Goal: Check status: Check status

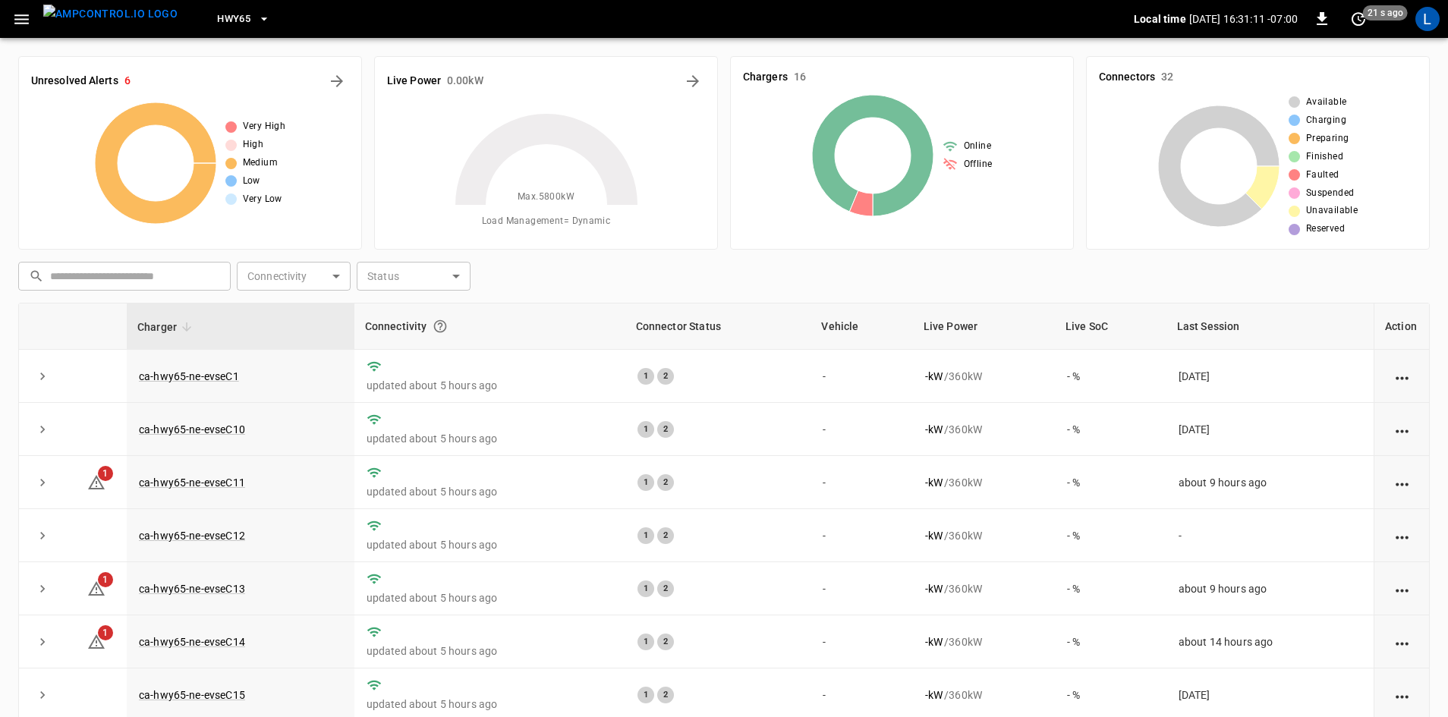
click at [11, 17] on button "button" at bounding box center [21, 19] width 31 height 28
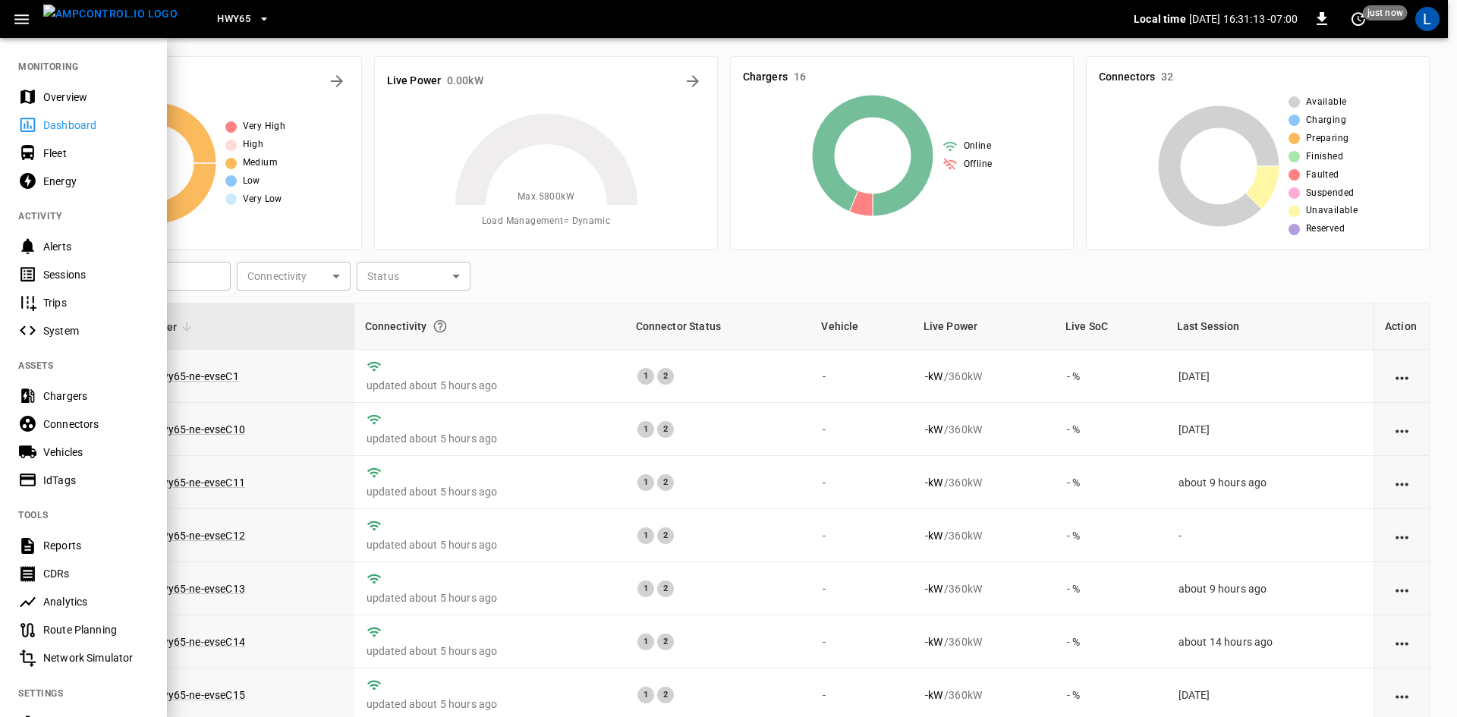
click at [96, 279] on div "Sessions" at bounding box center [96, 274] width 106 height 15
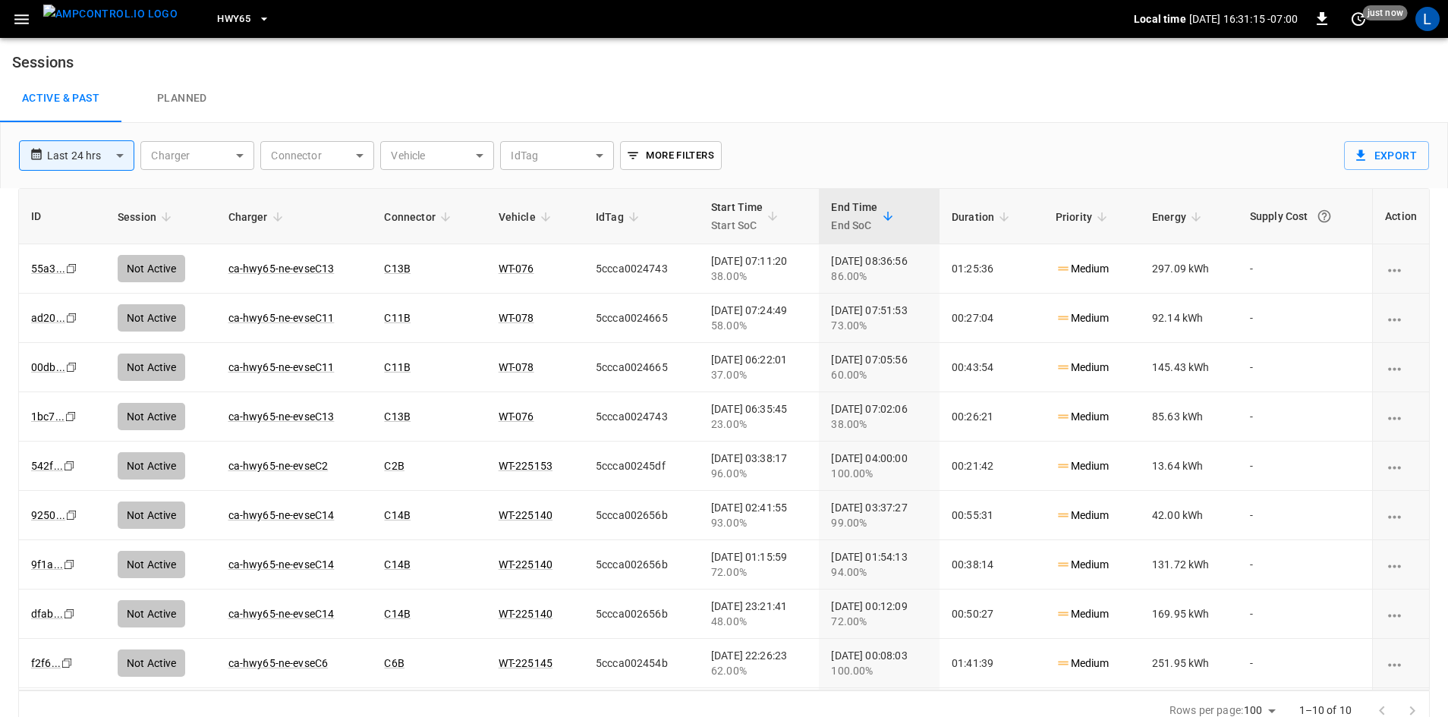
click at [218, 24] on span "HWY65" at bounding box center [233, 19] width 33 height 17
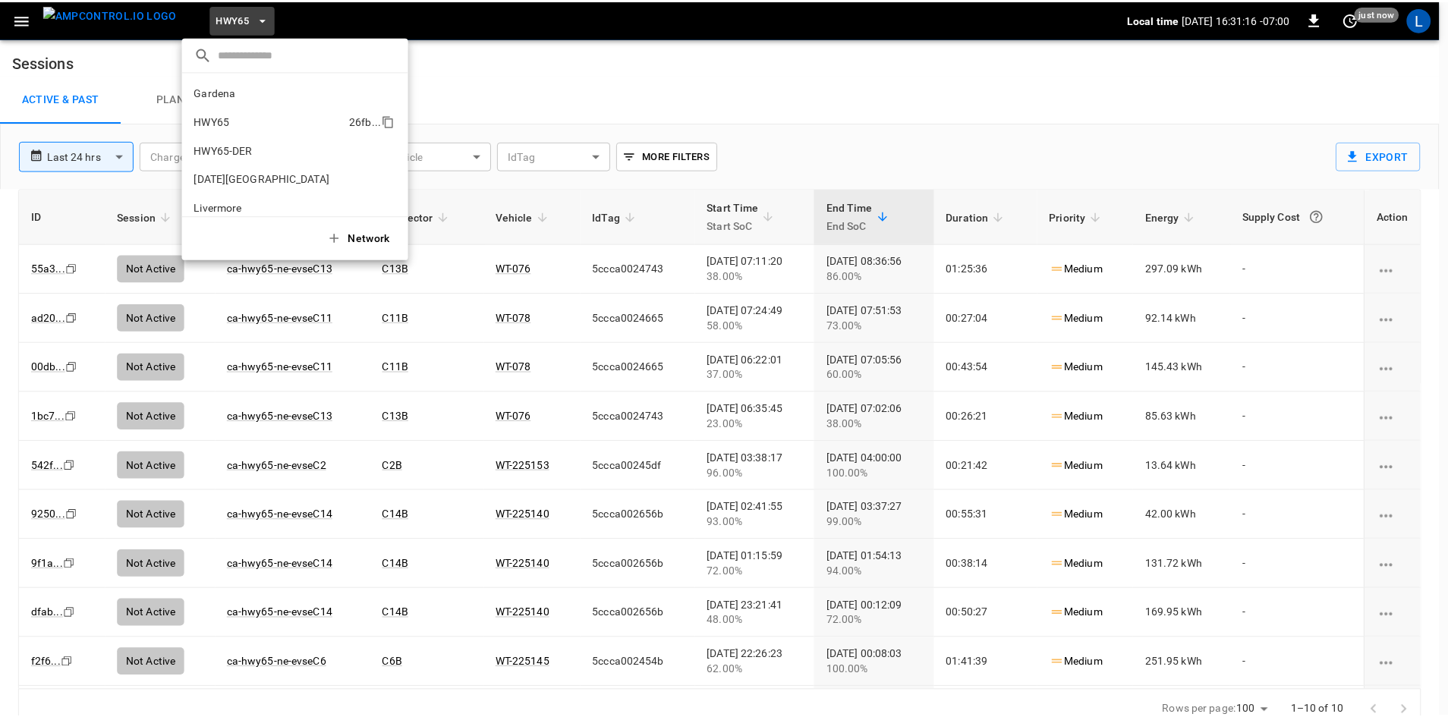
scroll to position [24, 0]
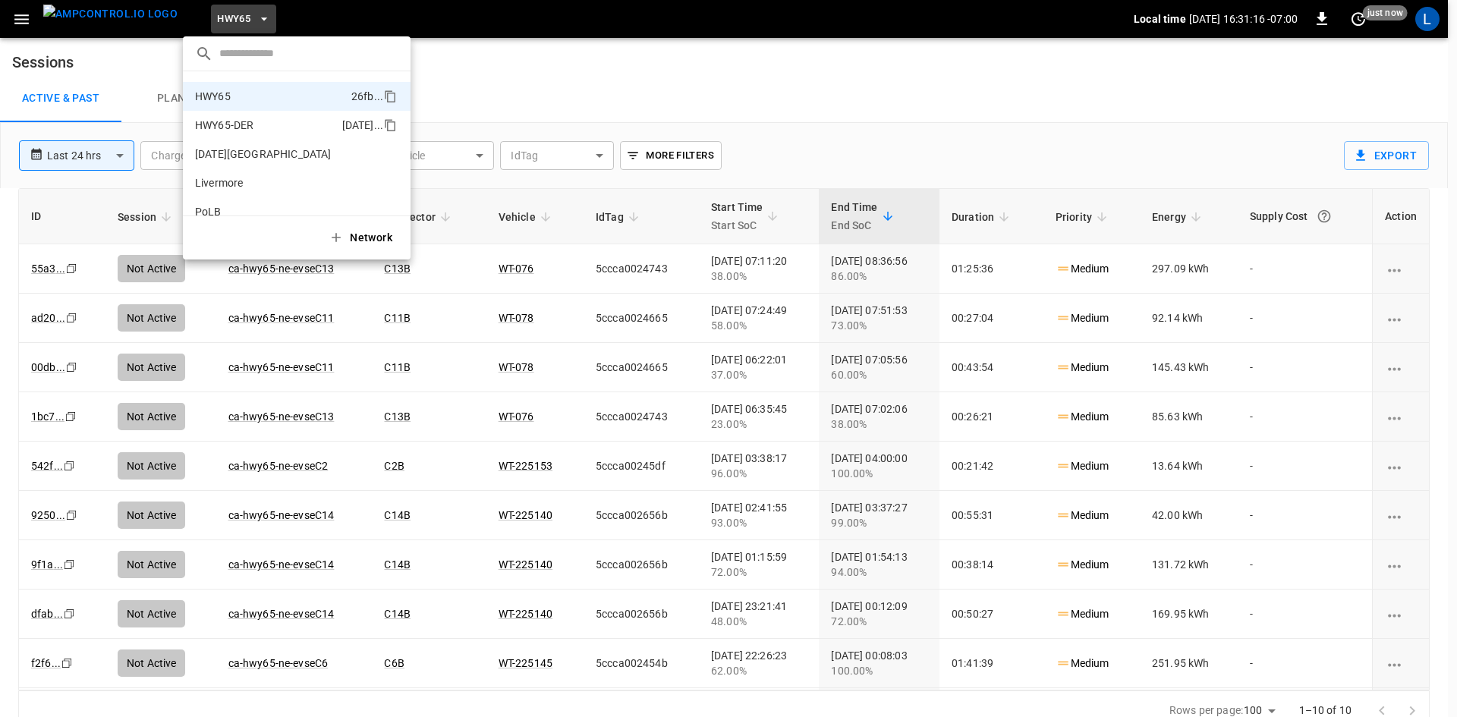
click at [241, 122] on p "HWY65-DER" at bounding box center [265, 125] width 141 height 15
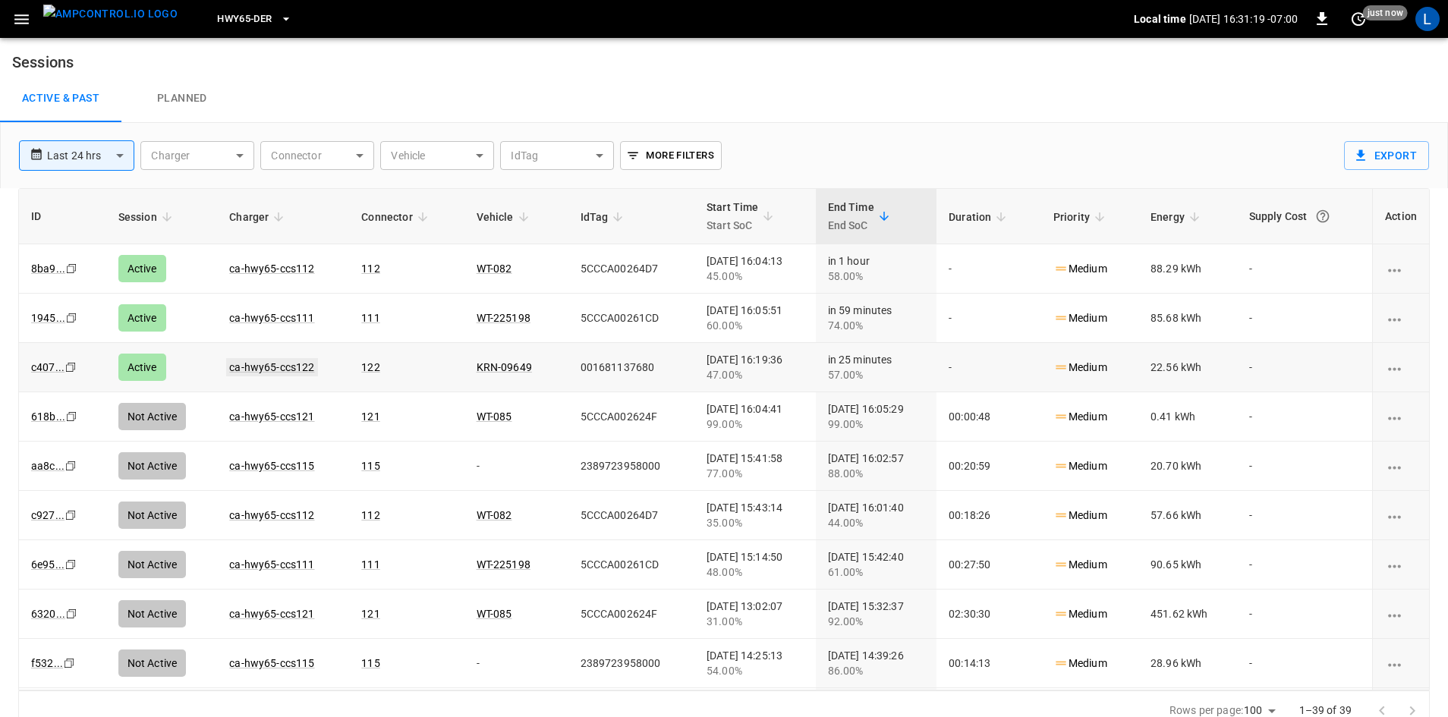
click at [272, 364] on link "ca-hwy65-ccs122" at bounding box center [271, 367] width 91 height 18
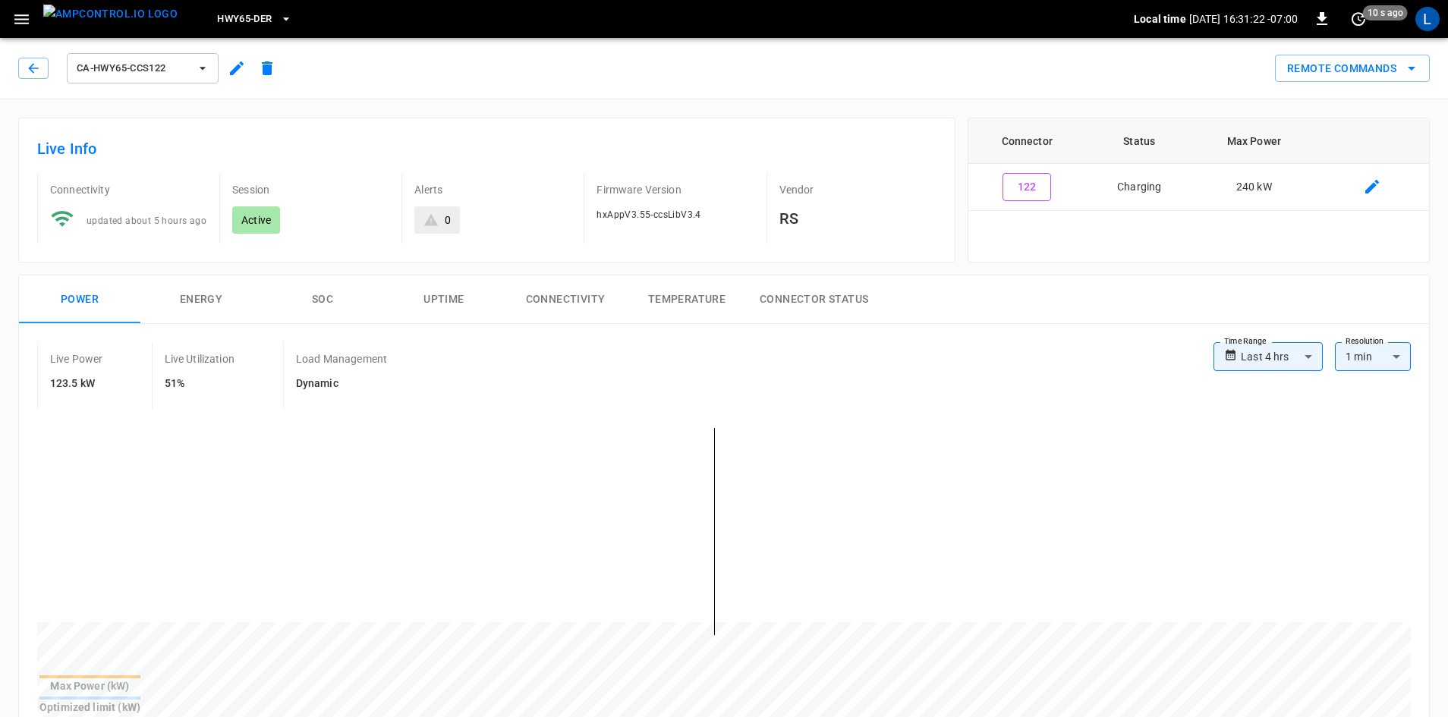
click at [315, 295] on button "SOC" at bounding box center [322, 300] width 121 height 49
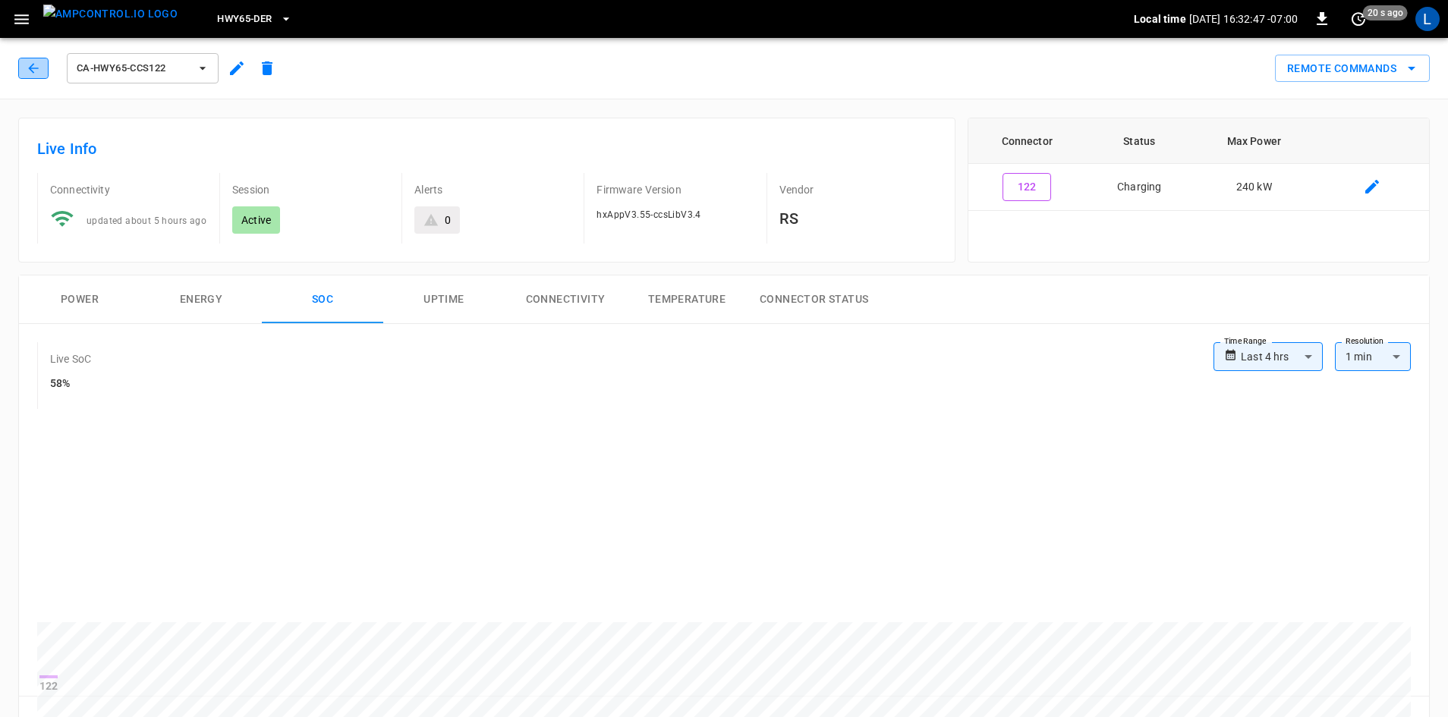
click at [35, 58] on button "button" at bounding box center [33, 68] width 30 height 21
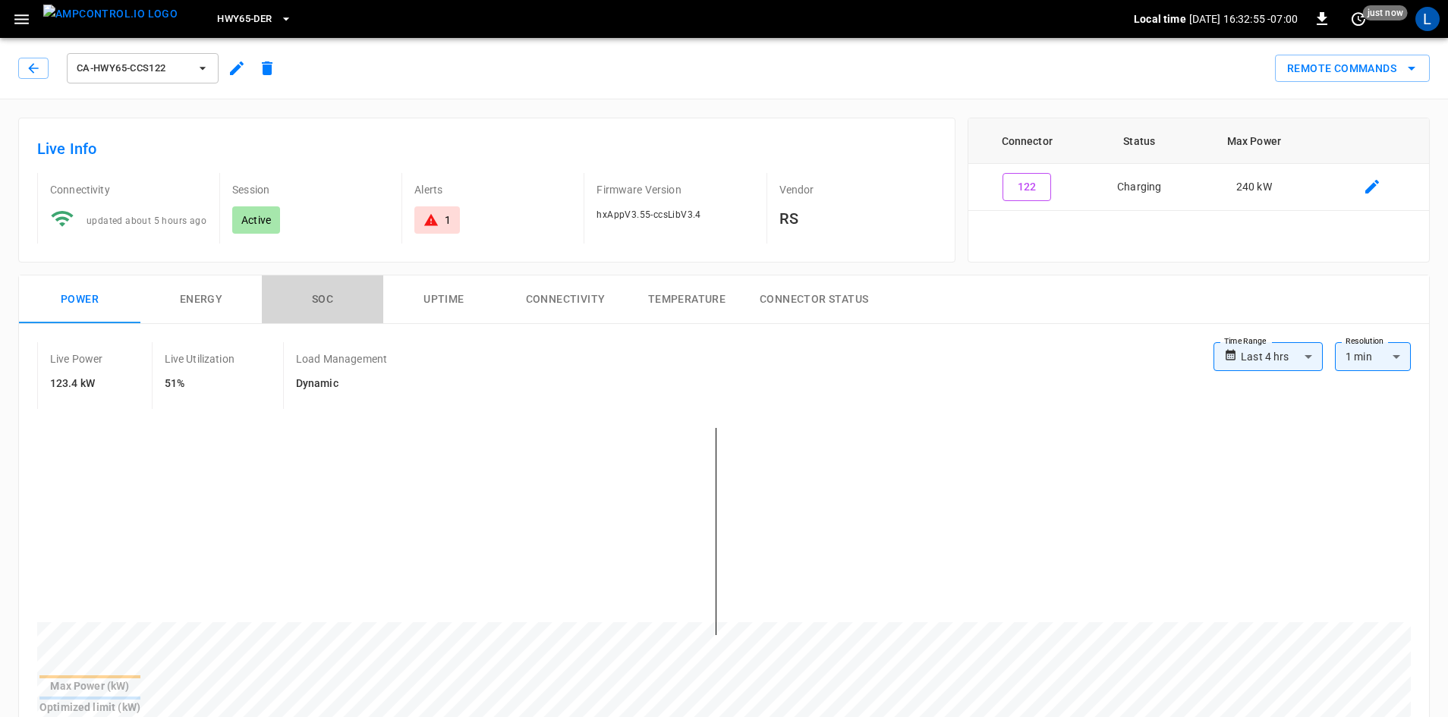
click at [322, 301] on button "SOC" at bounding box center [322, 300] width 121 height 49
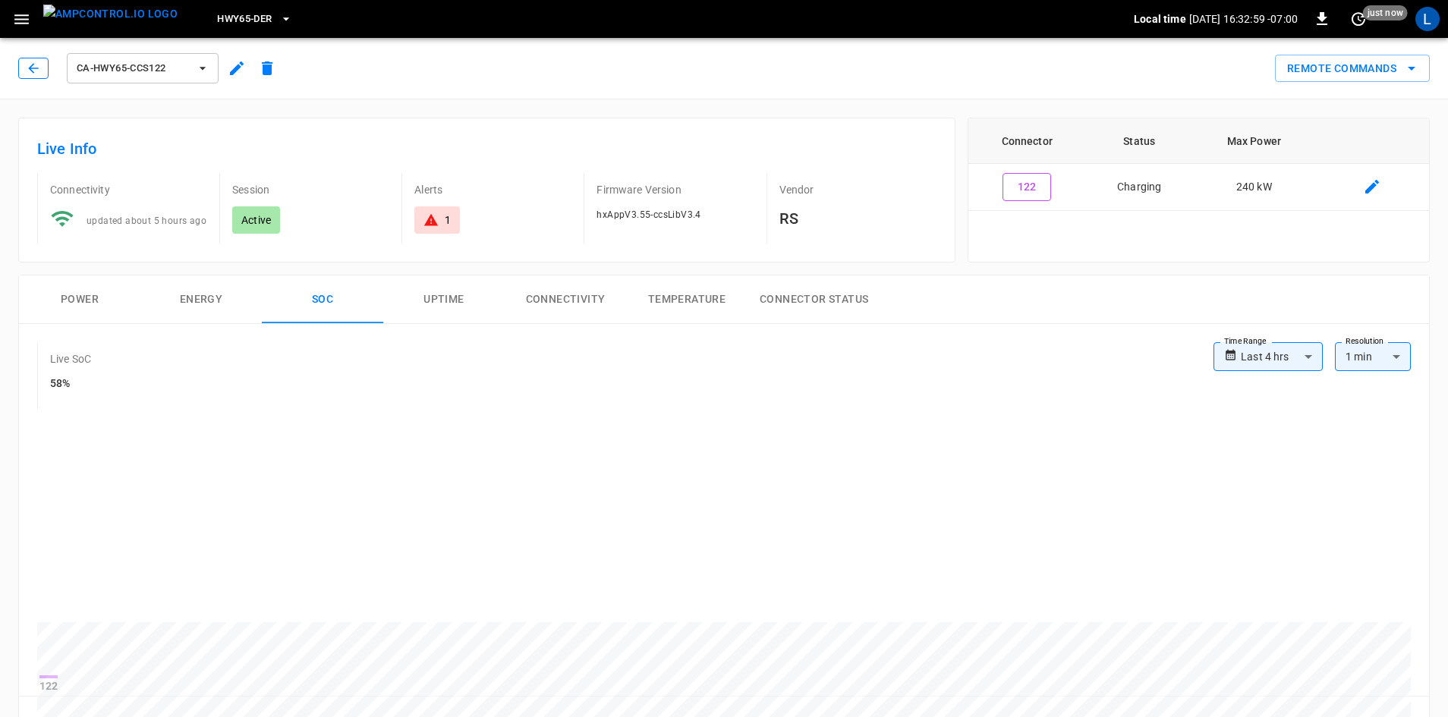
click at [29, 71] on icon "button" at bounding box center [33, 68] width 15 height 15
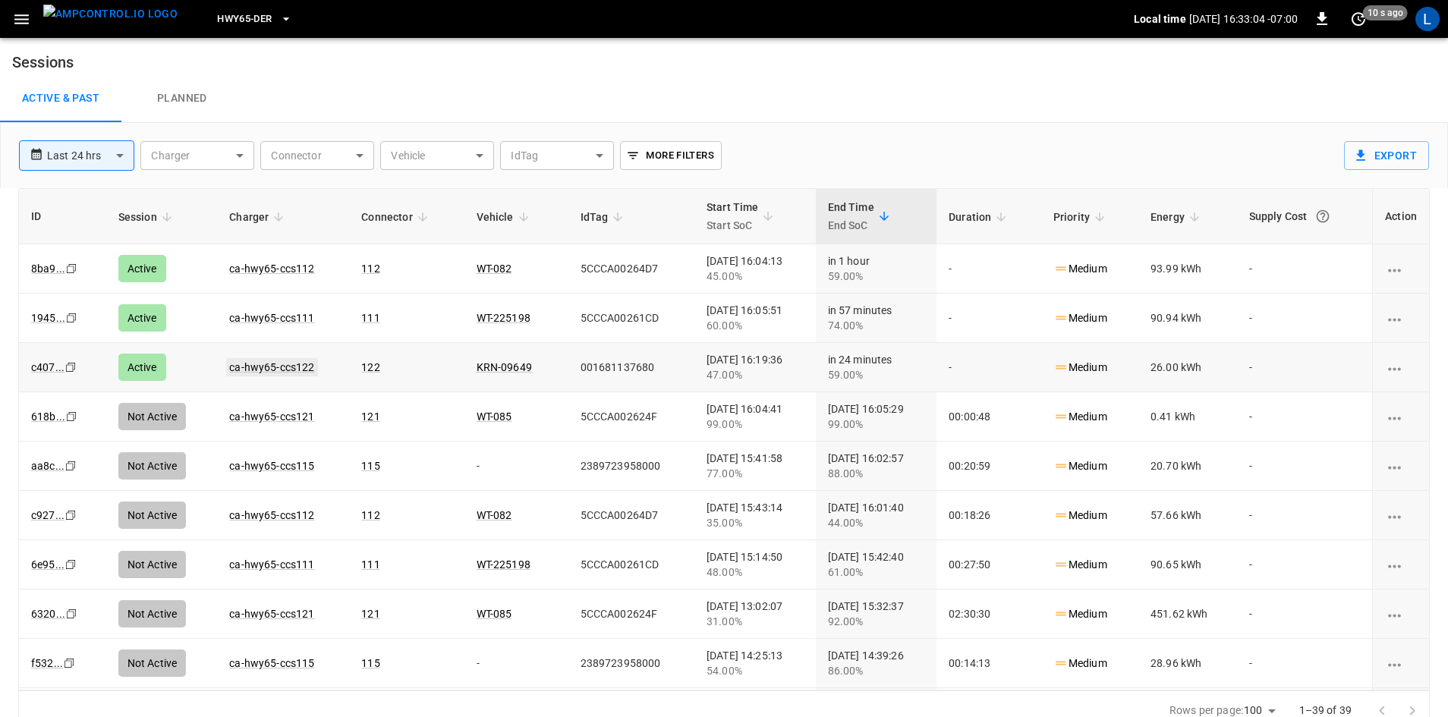
click at [279, 364] on link "ca-hwy65-ccs122" at bounding box center [271, 367] width 91 height 18
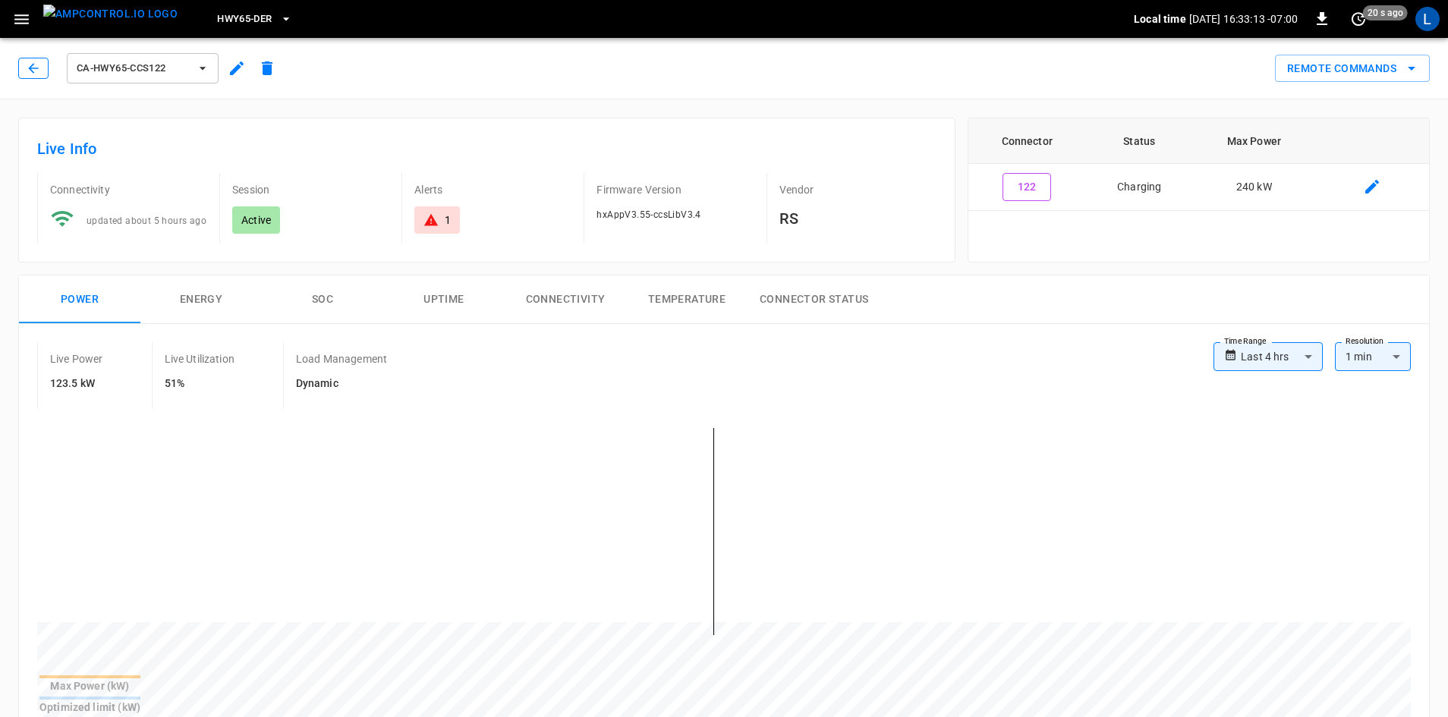
click at [43, 66] on button "button" at bounding box center [33, 68] width 30 height 21
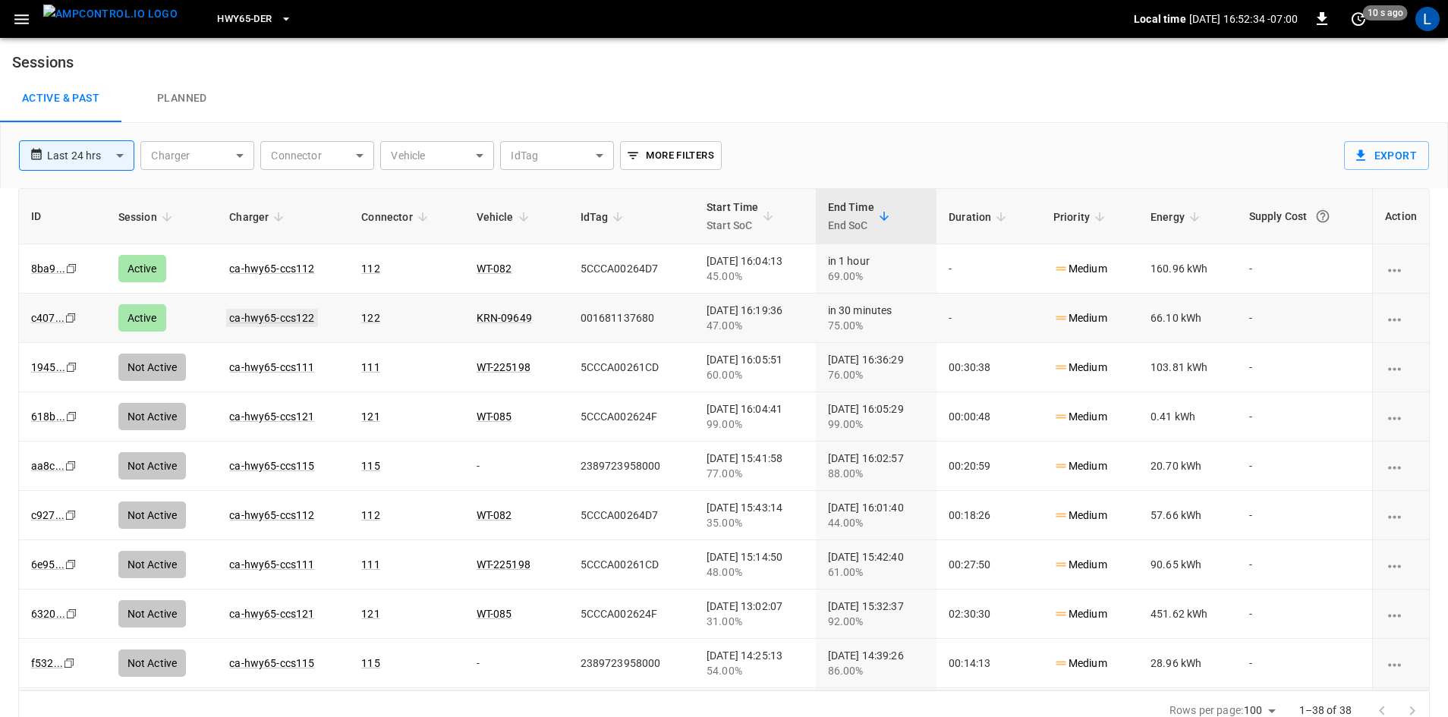
click at [260, 315] on link "ca-hwy65-ccs122" at bounding box center [271, 318] width 91 height 18
